Goal: Task Accomplishment & Management: Use online tool/utility

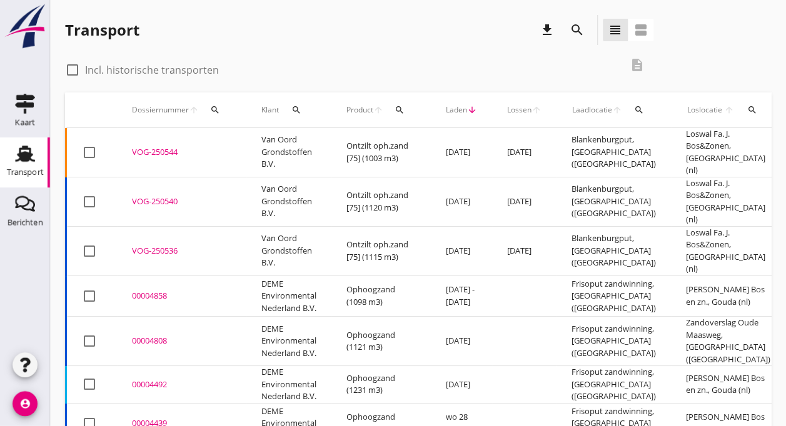
click at [272, 155] on td "Van Oord Grondstoffen B.V." at bounding box center [288, 152] width 85 height 49
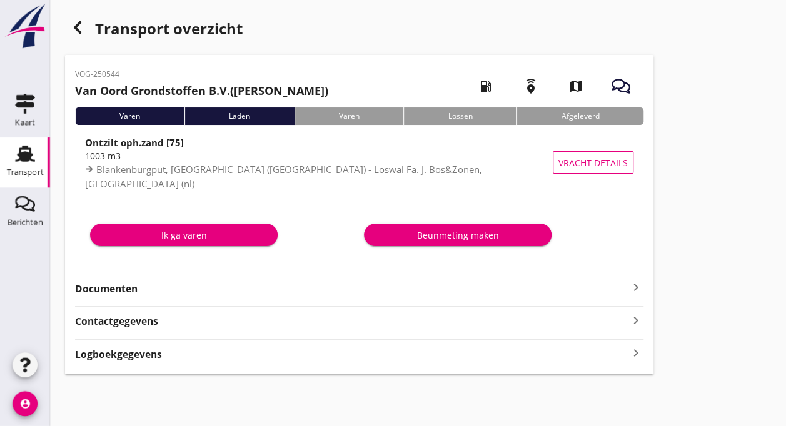
click at [186, 233] on div "Ik ga varen" at bounding box center [184, 235] width 168 height 13
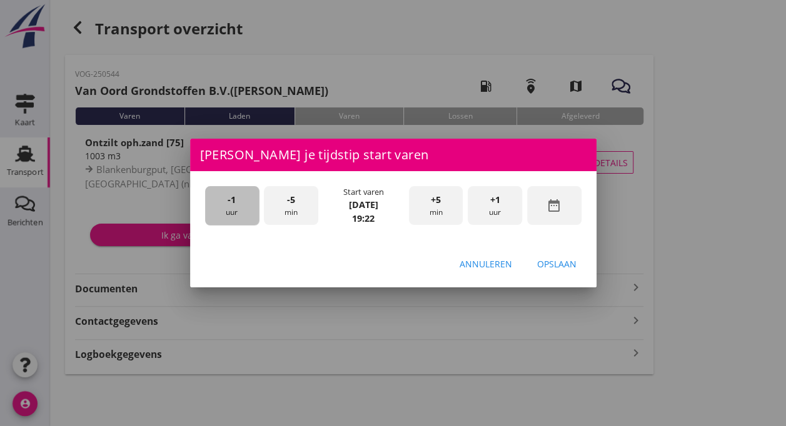
click at [235, 202] on span "-1" at bounding box center [232, 200] width 8 height 14
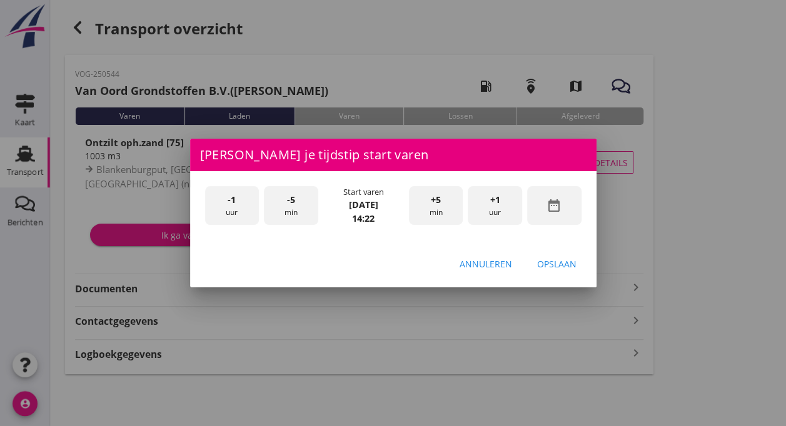
click at [235, 202] on span "-1" at bounding box center [232, 200] width 8 height 14
click at [434, 202] on span "+5" at bounding box center [436, 200] width 10 height 14
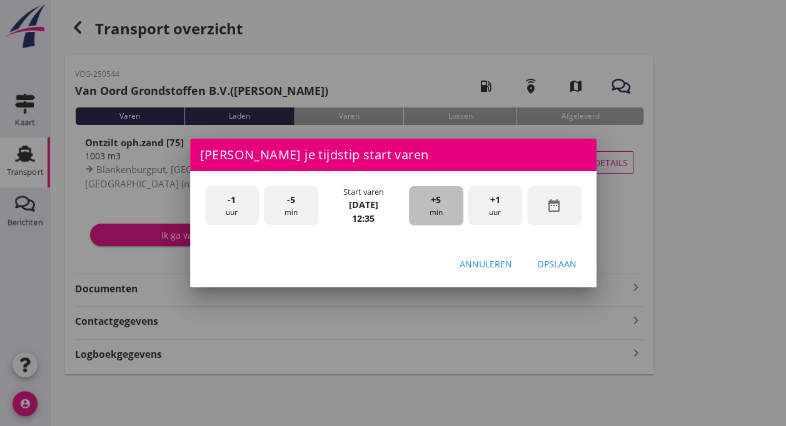
click at [434, 202] on span "+5" at bounding box center [436, 200] width 10 height 14
click at [564, 267] on div "Opslaan" at bounding box center [556, 264] width 39 height 13
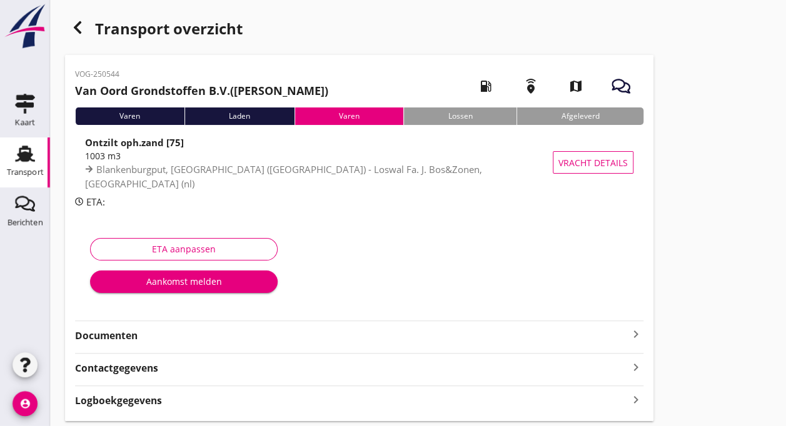
click at [223, 280] on div "Aankomst melden" at bounding box center [184, 281] width 168 height 13
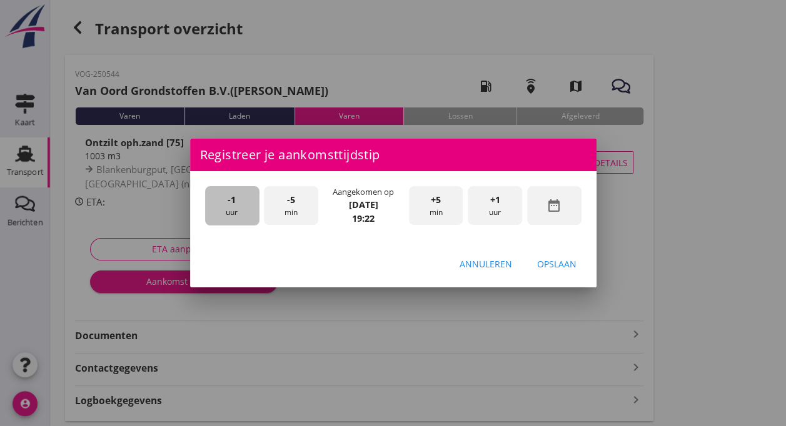
click at [233, 204] on span "-1" at bounding box center [232, 200] width 8 height 14
click at [435, 209] on div "+5 min" at bounding box center [436, 205] width 54 height 39
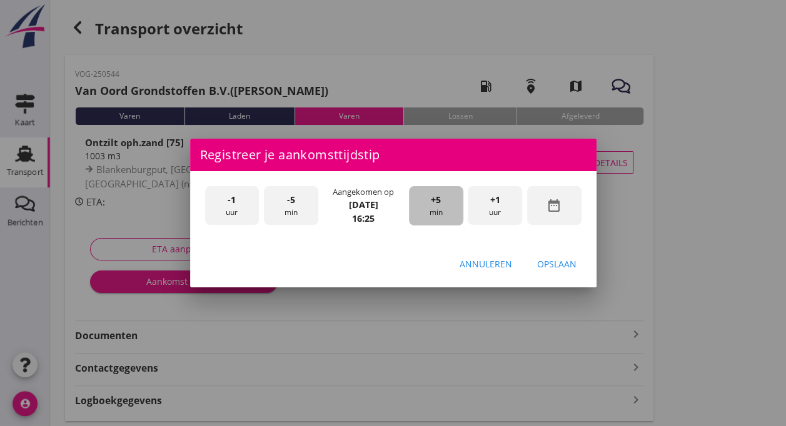
click at [435, 209] on div "+5 min" at bounding box center [436, 205] width 54 height 39
click at [555, 264] on div "Opslaan" at bounding box center [556, 264] width 39 height 13
